Goal: Information Seeking & Learning: Learn about a topic

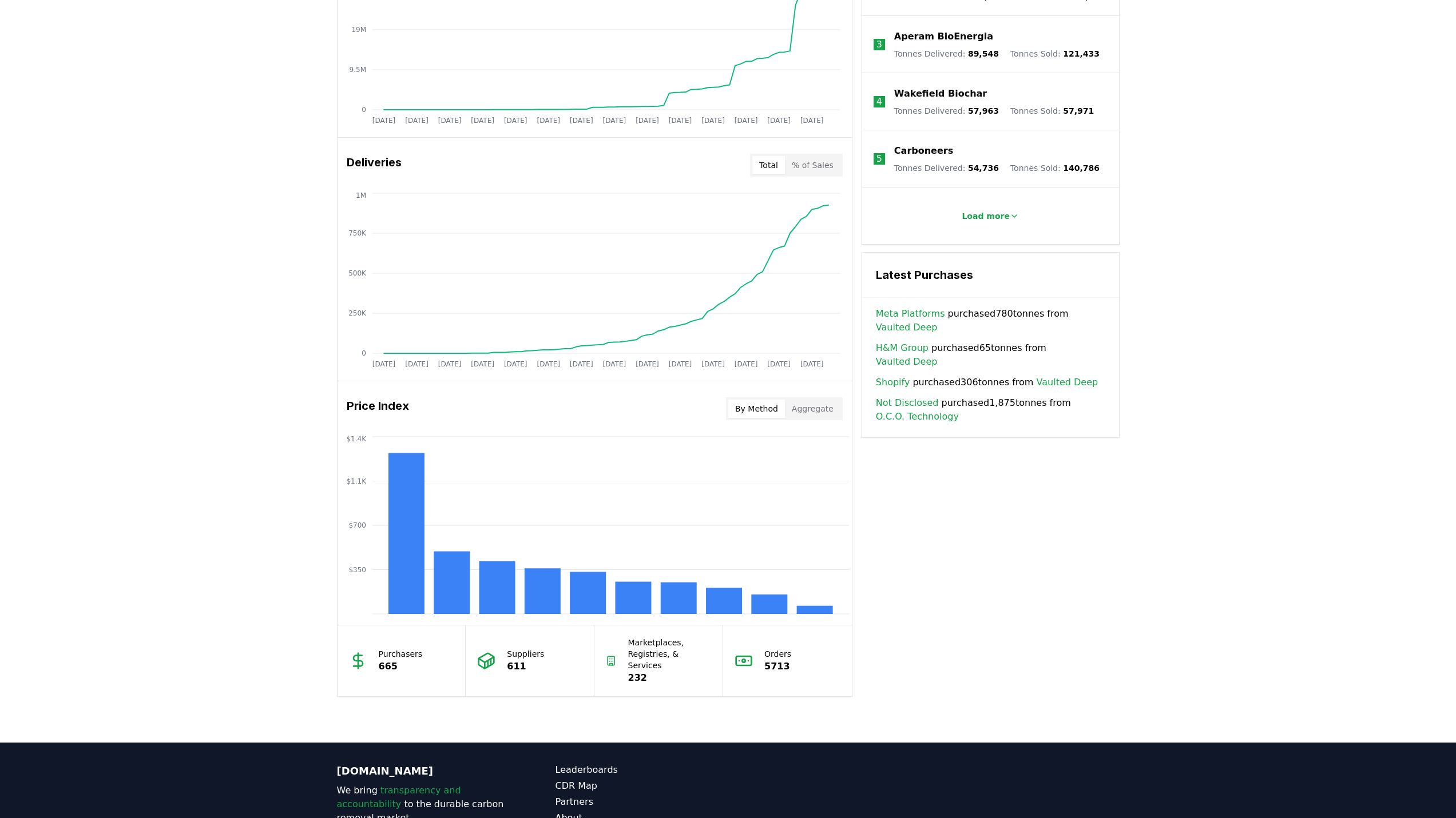
scroll to position [668, 0]
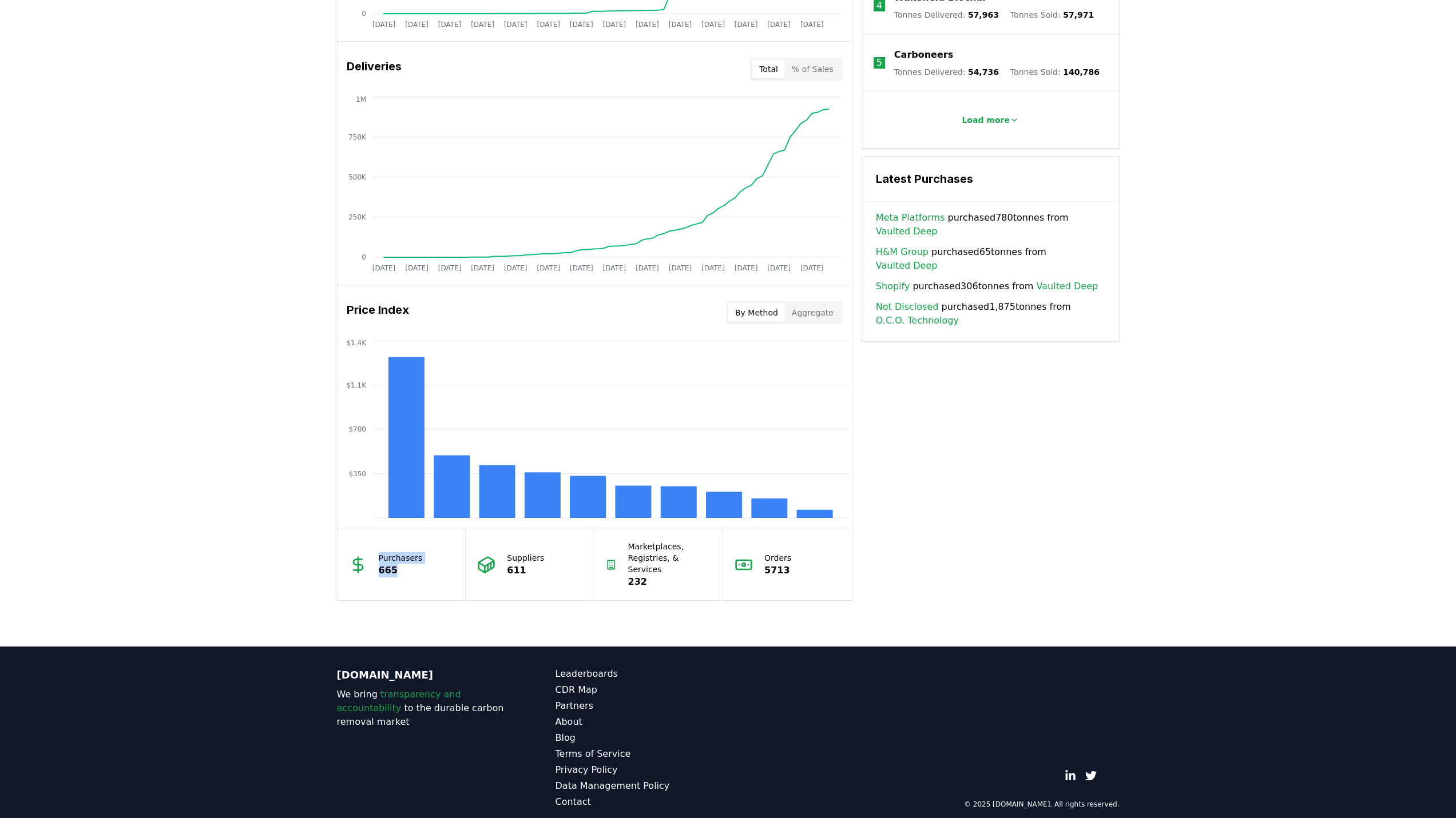
drag, startPoint x: 398, startPoint y: 562, endPoint x: 365, endPoint y: 546, distance: 36.7
click at [365, 546] on div "Purchasers 665" at bounding box center [401, 565] width 128 height 71
click at [199, 528] on div "Unlock full market insights with our Partner Portal Free to all users with a wo…" at bounding box center [728, 189] width 1456 height 915
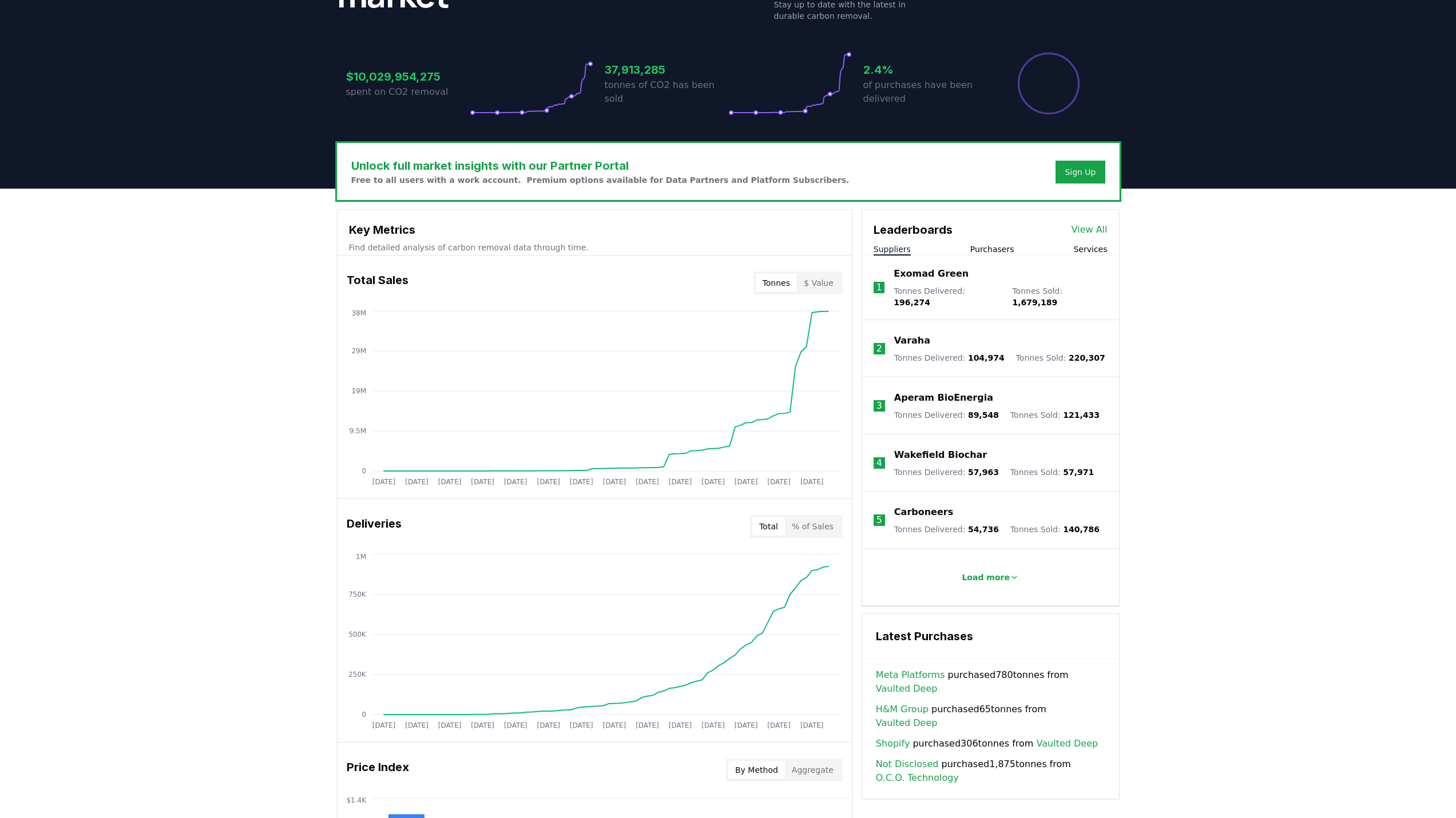
scroll to position [0, 0]
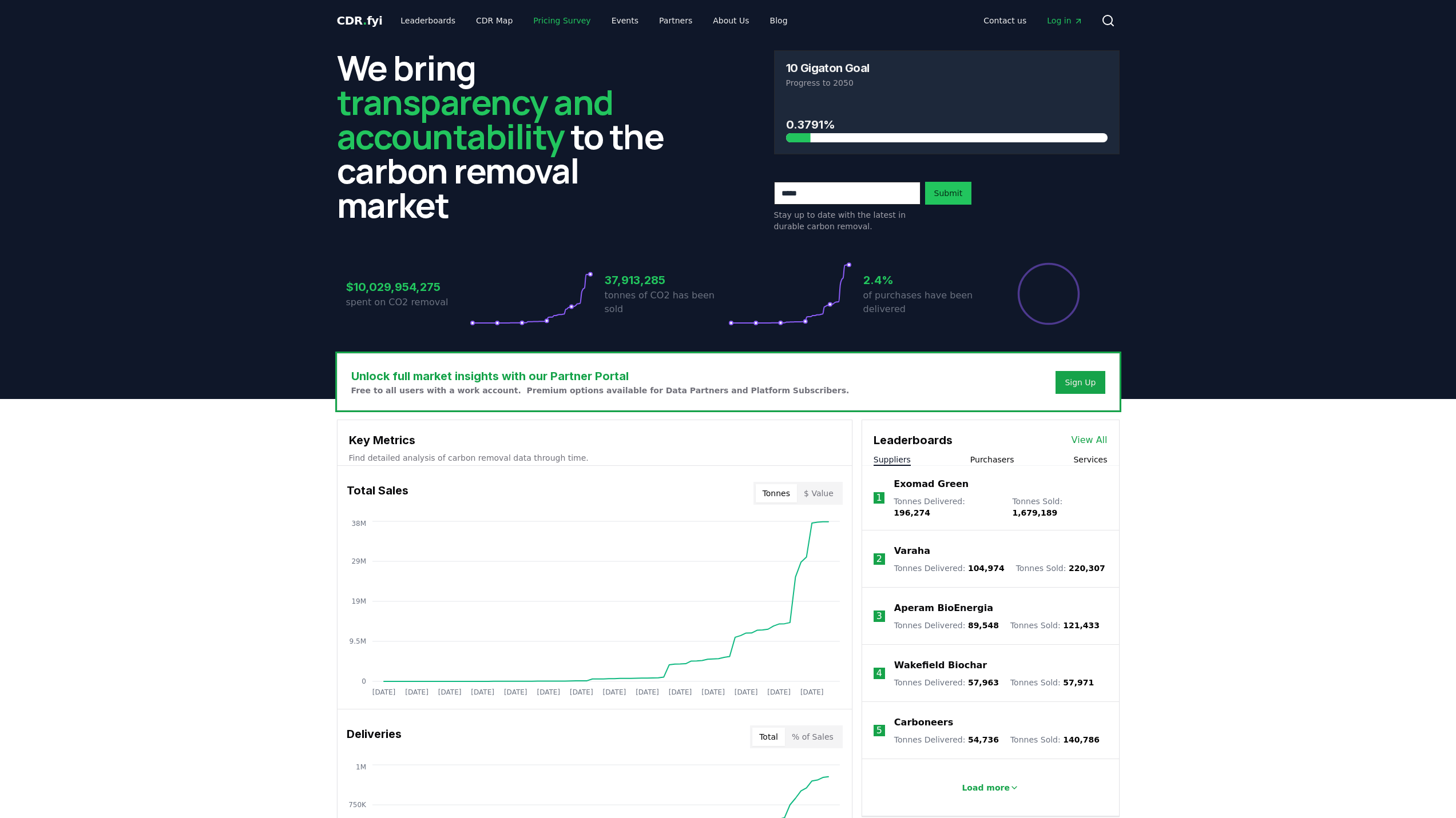
click at [542, 14] on link "Pricing Survey" at bounding box center [562, 21] width 76 height 21
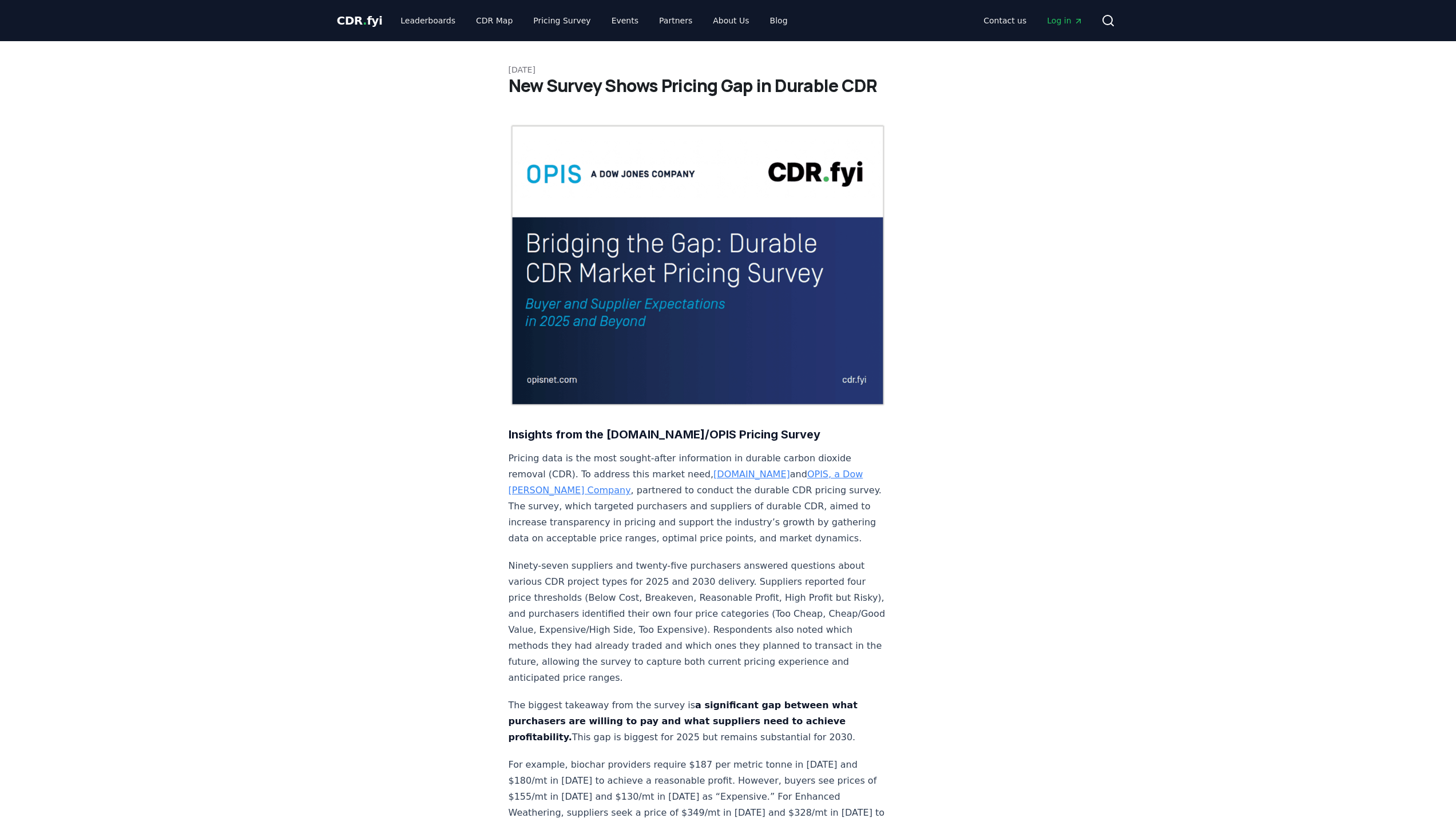
click at [404, 23] on link "Leaderboards" at bounding box center [427, 21] width 73 height 21
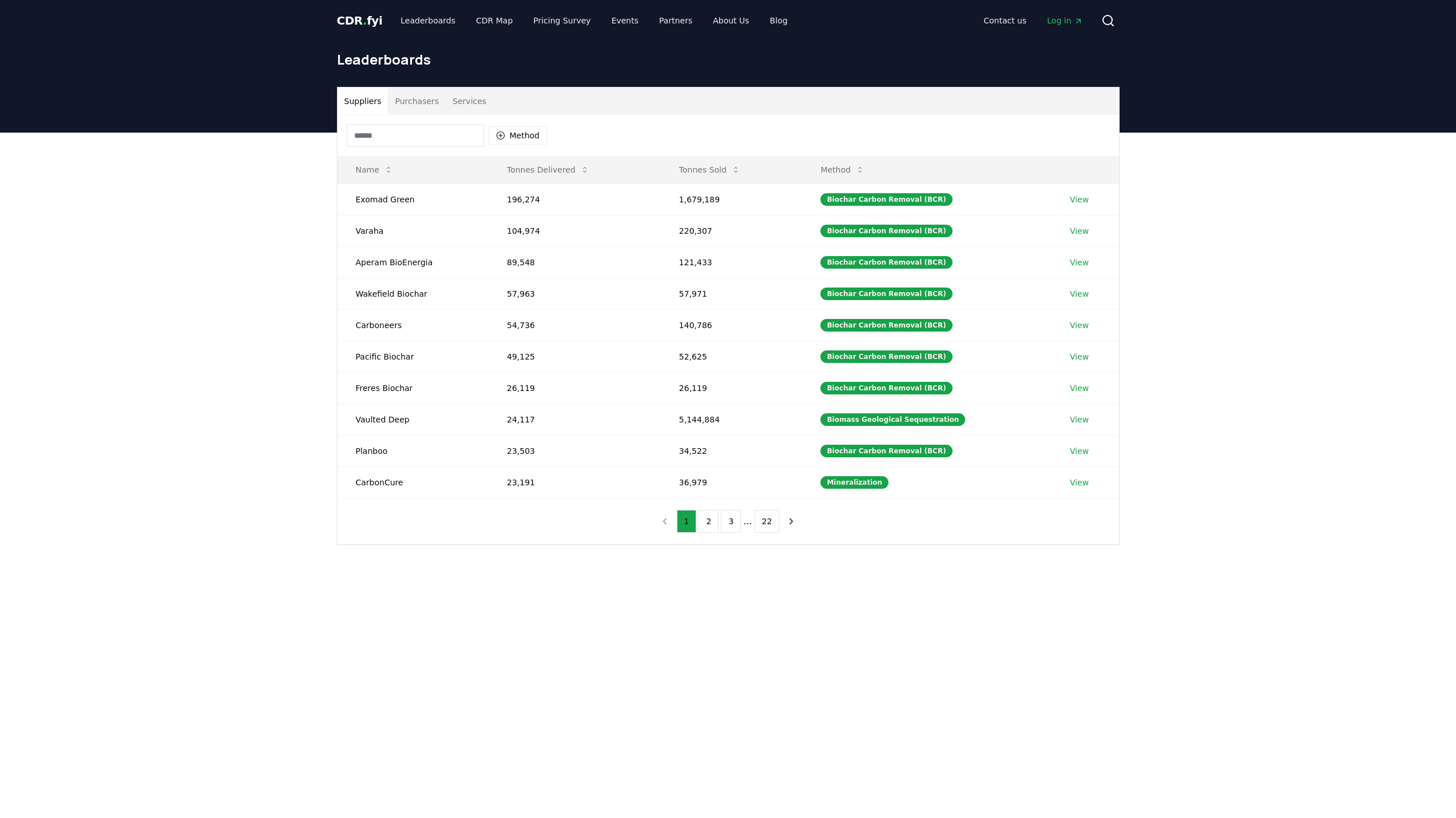
click at [212, 302] on div "Suppliers Purchasers Services Method Name Tonnes Delivered Tonnes Sold Method E…" at bounding box center [728, 362] width 1456 height 458
click at [374, 20] on span "CDR . fyi" at bounding box center [359, 21] width 46 height 14
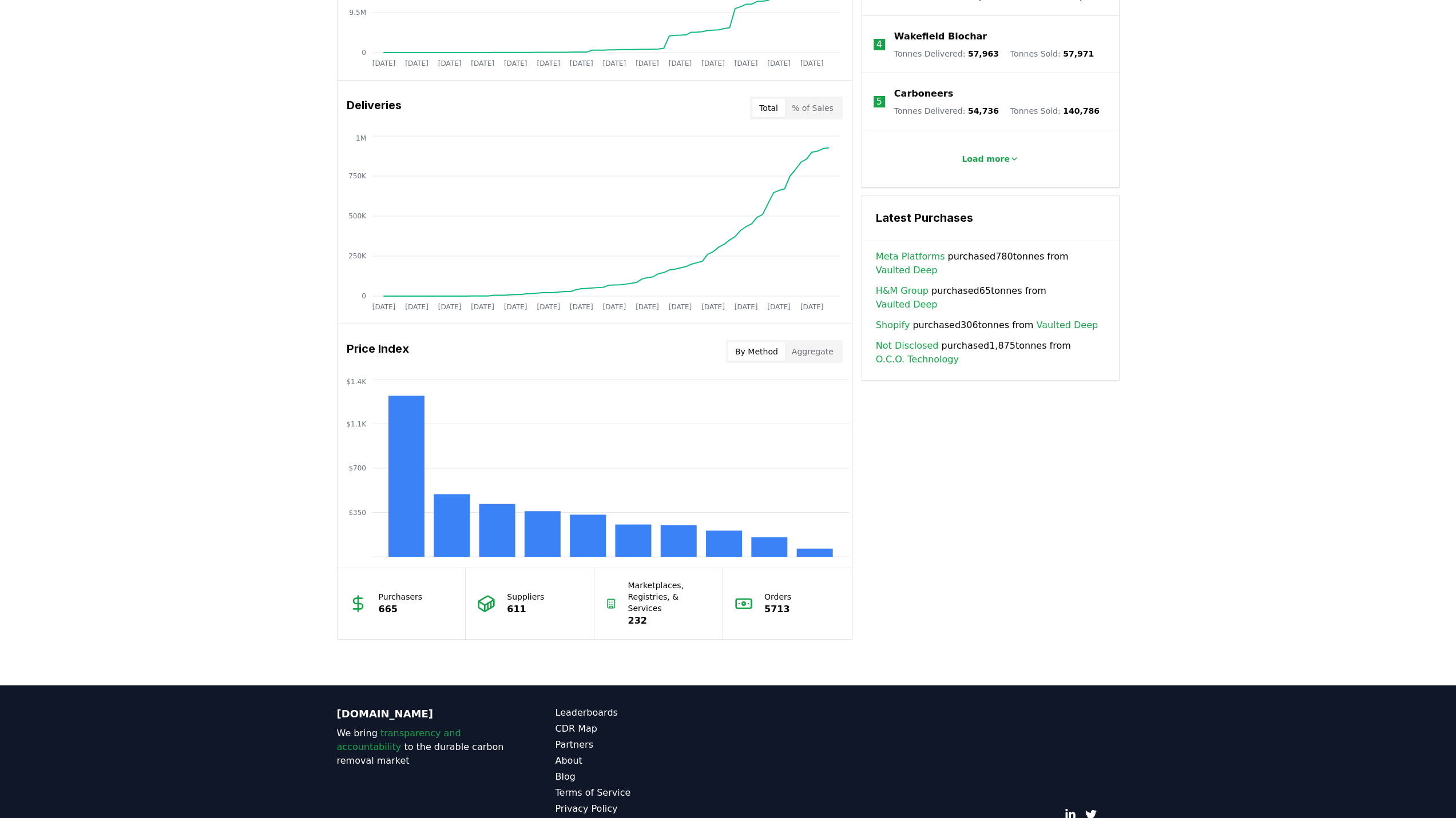
scroll to position [400, 0]
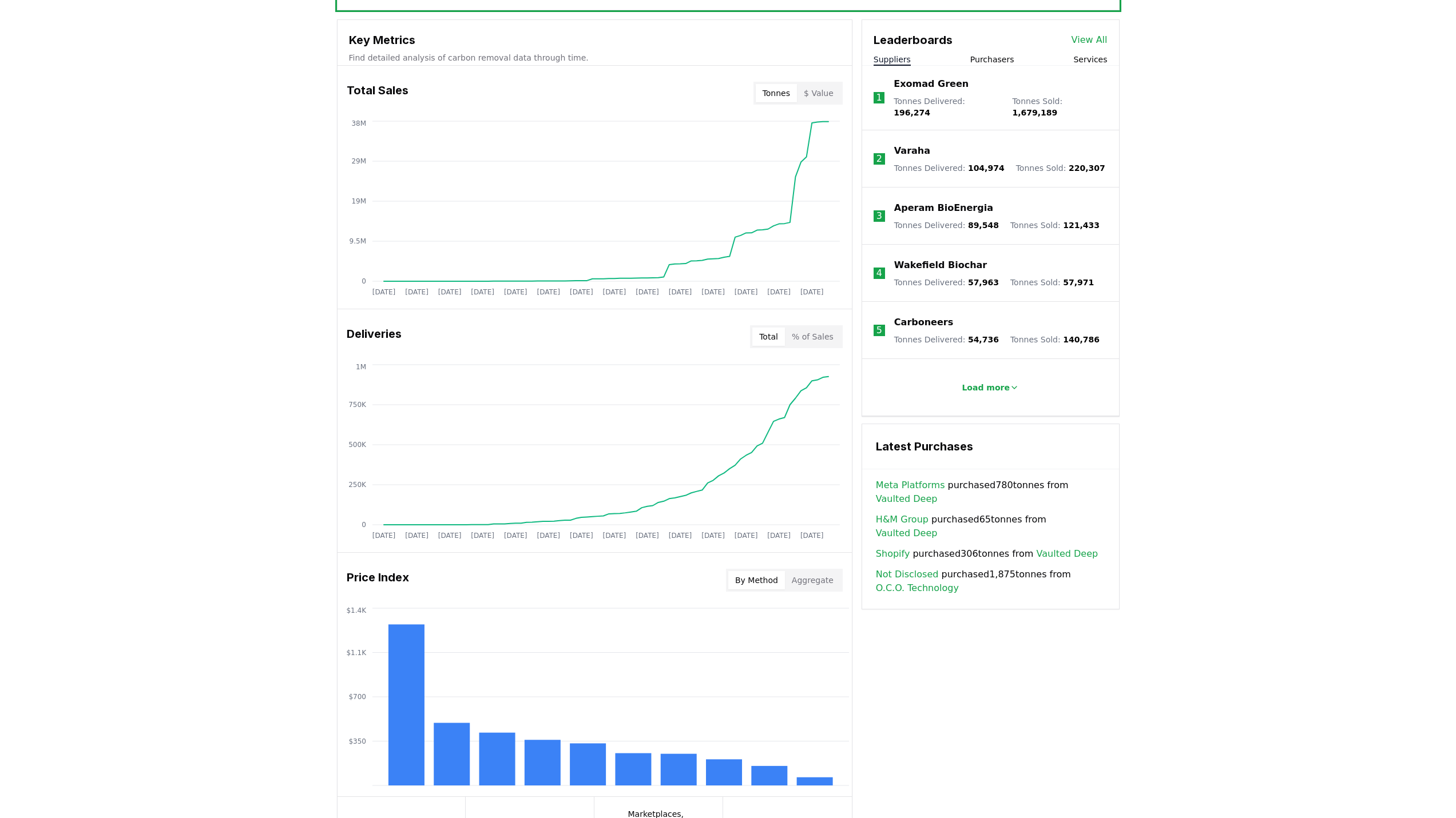
click at [809, 333] on button "% of Sales" at bounding box center [812, 337] width 55 height 18
click at [774, 336] on button "Total" at bounding box center [768, 337] width 33 height 18
click at [814, 91] on button "$ Value" at bounding box center [818, 93] width 43 height 18
click at [779, 91] on button "Tonnes" at bounding box center [776, 93] width 41 height 18
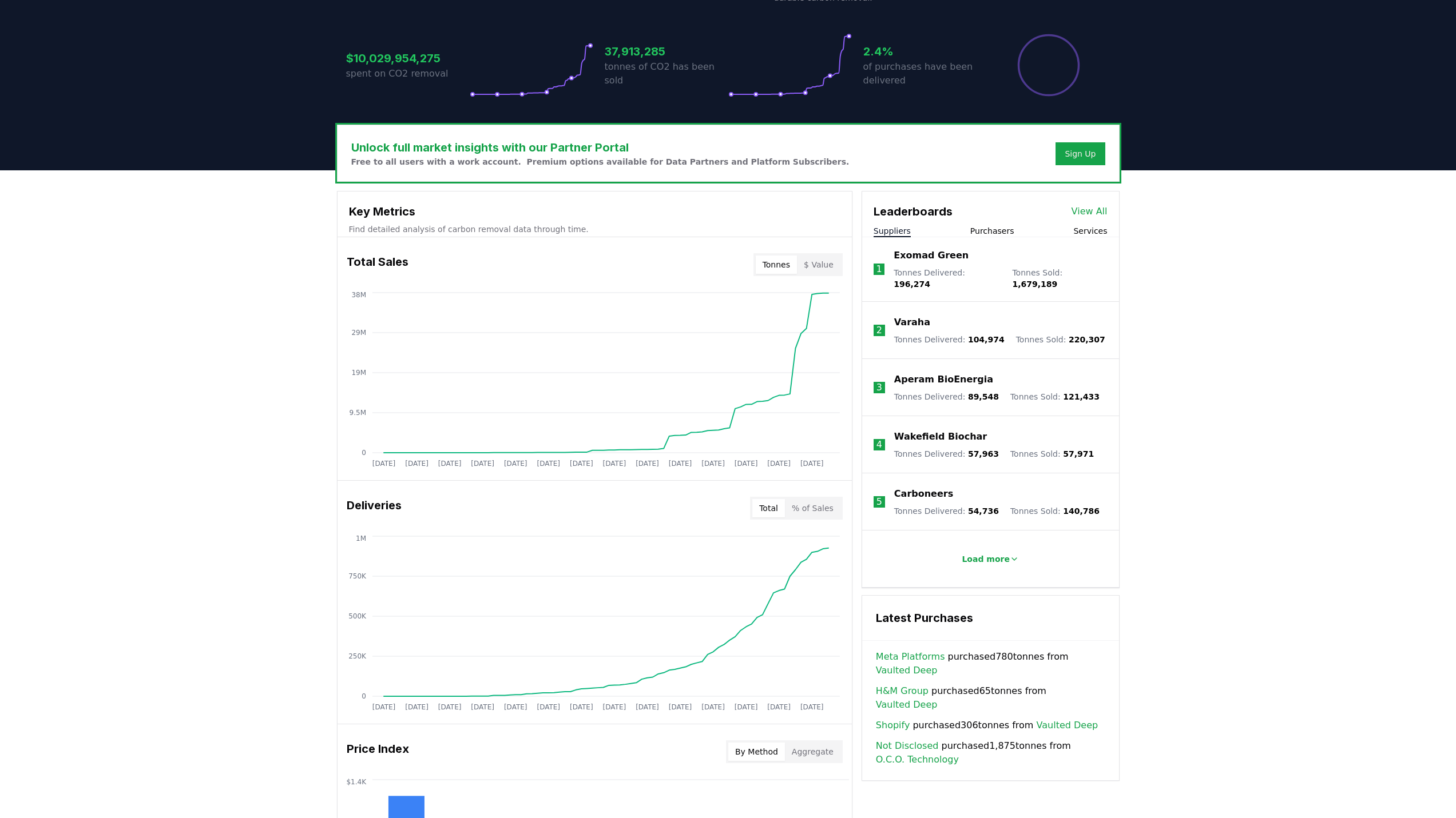
scroll to position [0, 0]
